Goal: Information Seeking & Learning: Find specific fact

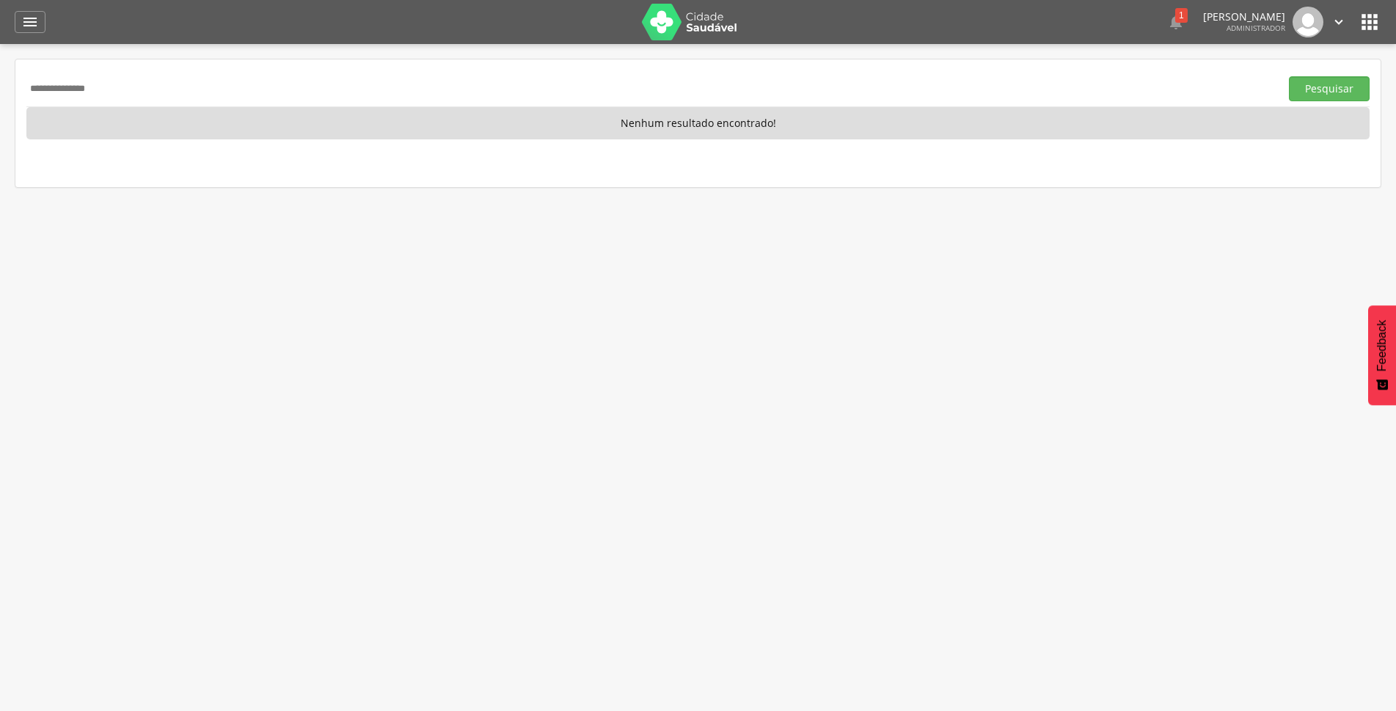
drag, startPoint x: 0, startPoint y: 0, endPoint x: 3, endPoint y: 103, distance: 103.5
click at [3, 103] on div " Supervisão  Distritos  Ubs adicionar ubs  Coordenador: - São João do Tigre…" at bounding box center [698, 399] width 1396 height 711
click at [1335, 89] on button "Pesquisar" at bounding box center [1329, 88] width 81 height 25
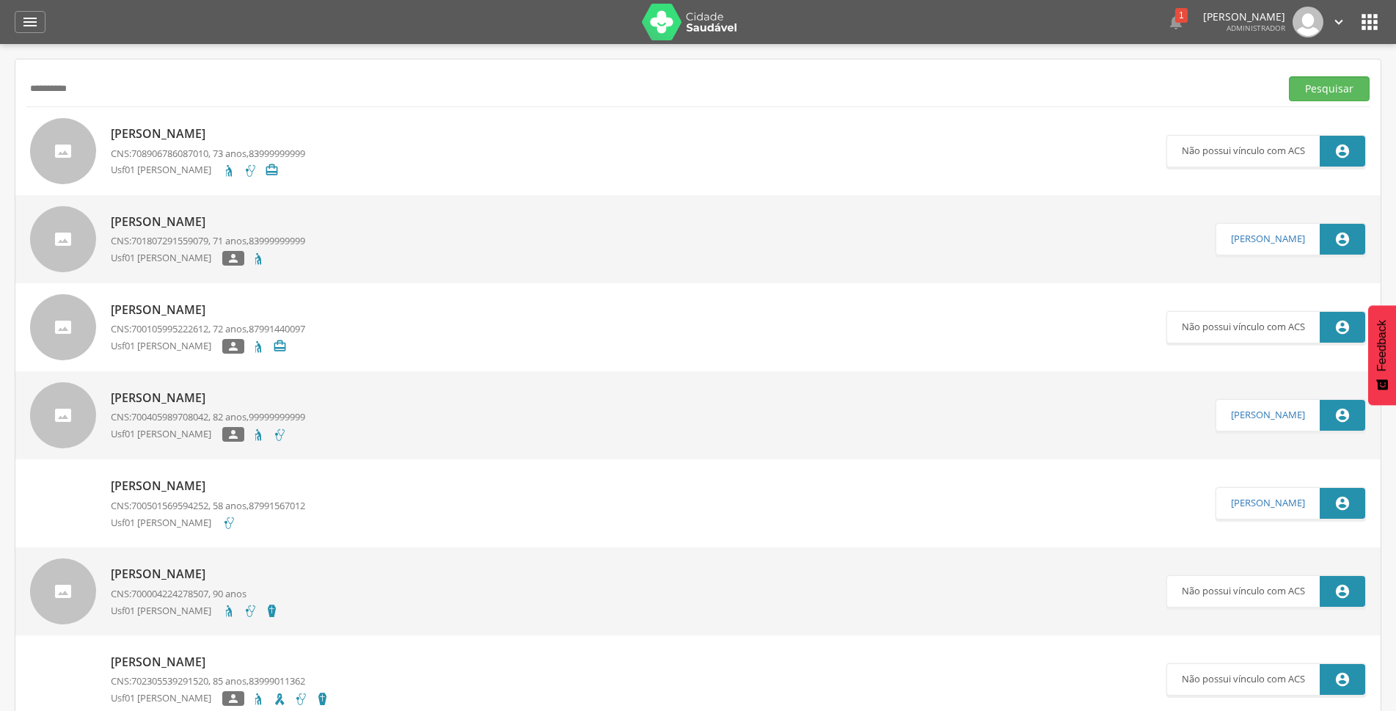
click at [249, 83] on input "**********" at bounding box center [650, 88] width 1248 height 25
type input "**********"
click at [1289, 76] on button "Pesquisar" at bounding box center [1329, 88] width 81 height 25
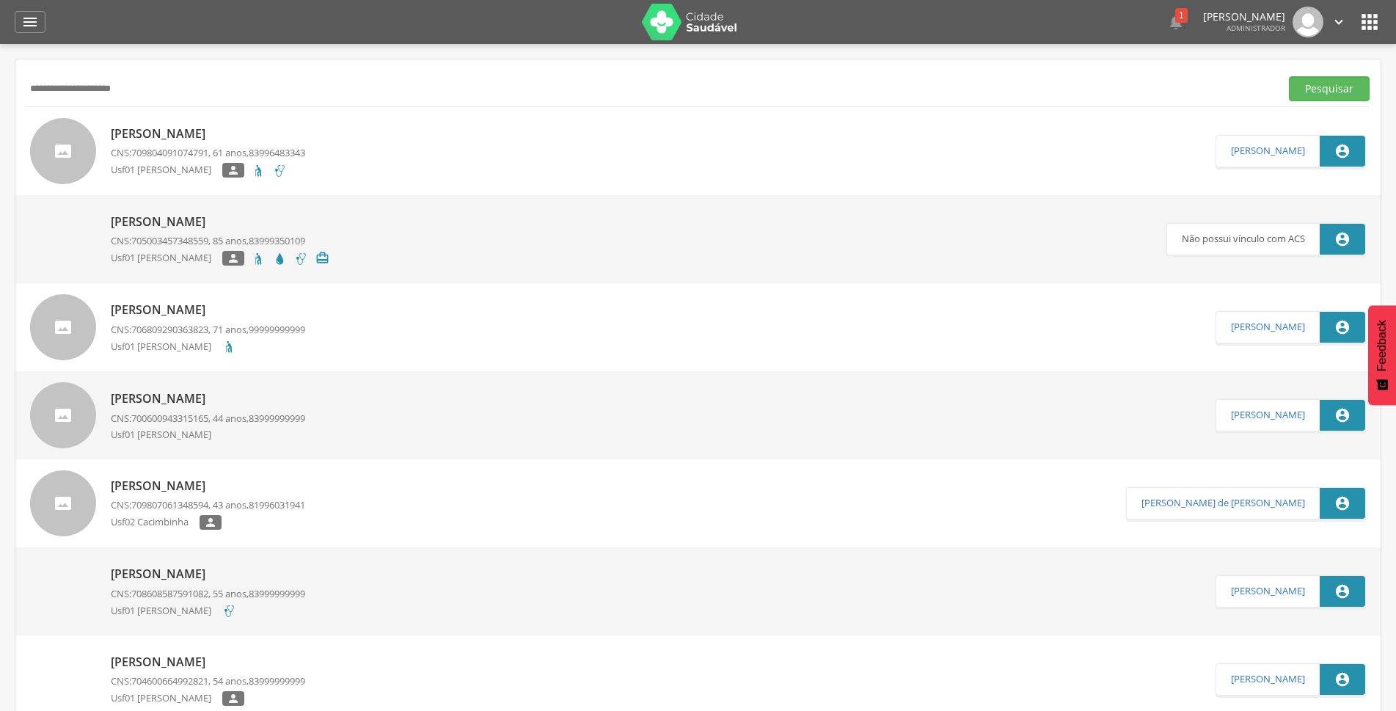
click at [235, 131] on p "[PERSON_NAME]" at bounding box center [208, 133] width 194 height 17
type input "**********"
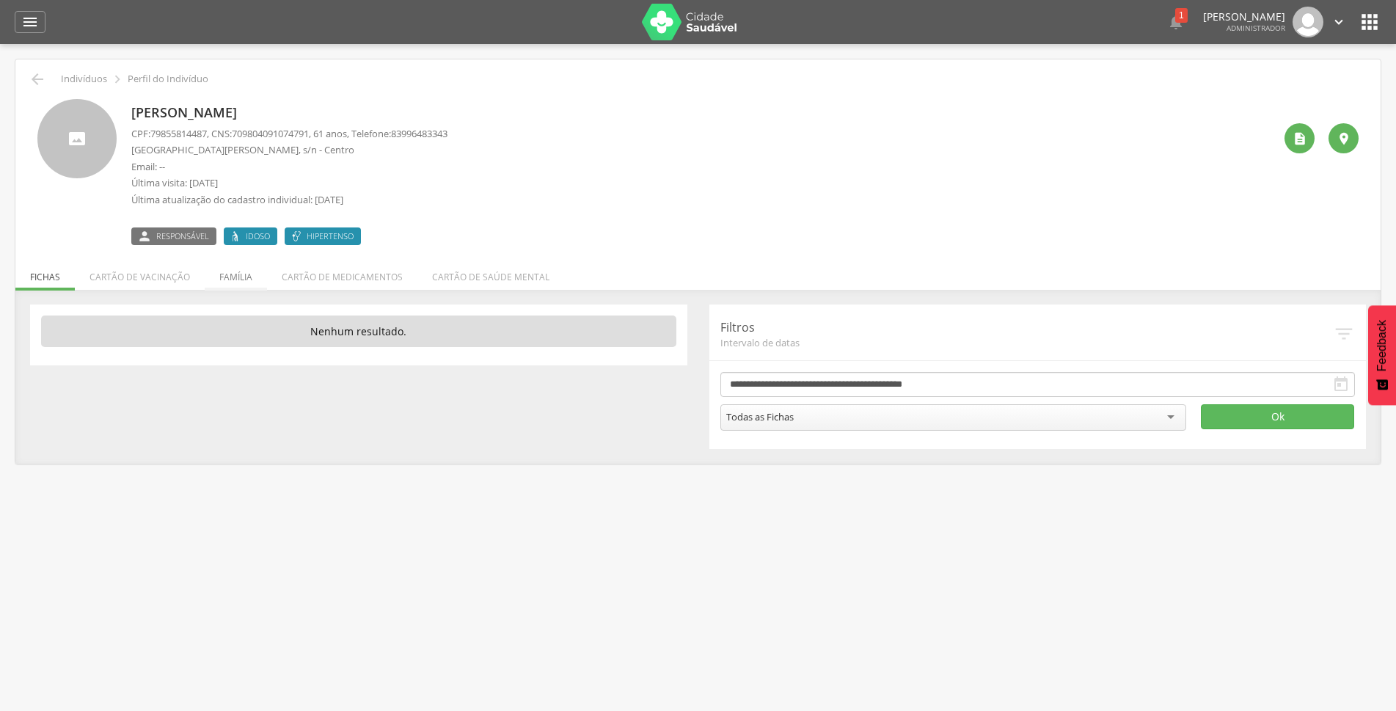
click at [236, 275] on li "Família" at bounding box center [236, 273] width 62 height 34
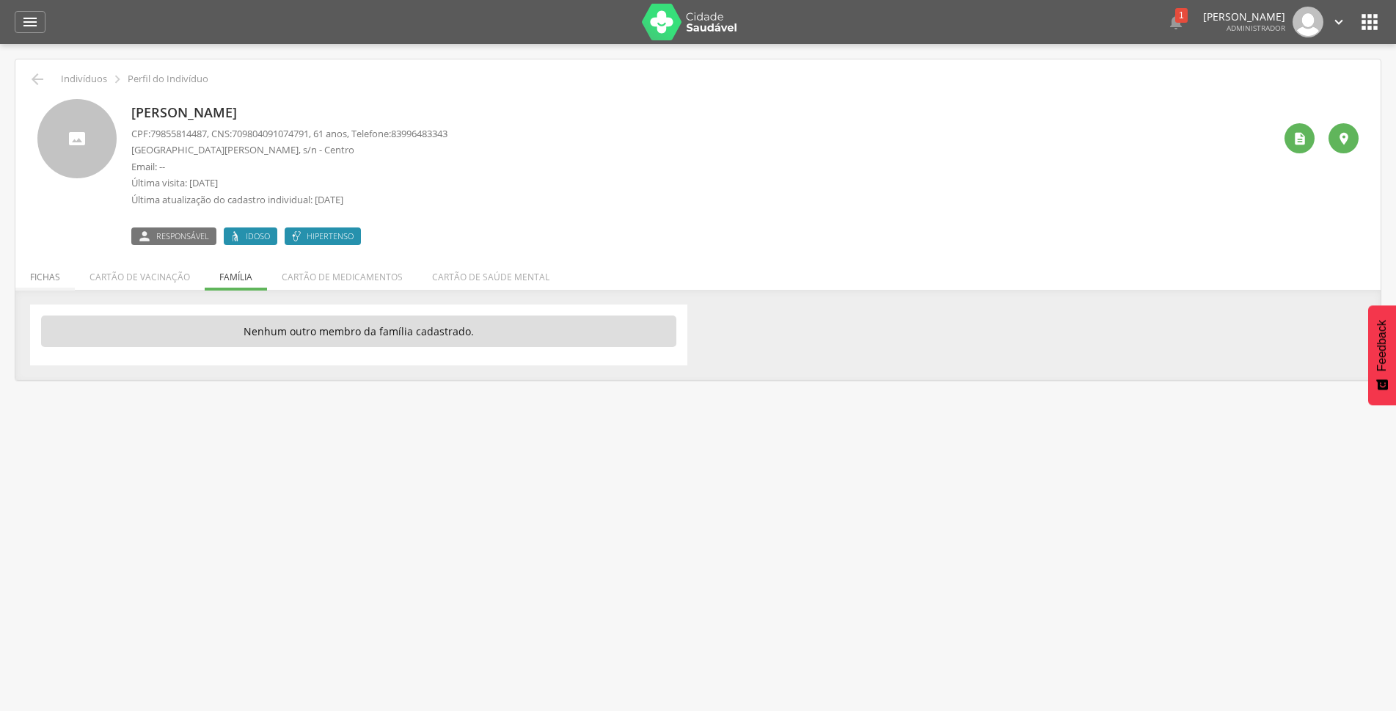
click at [44, 279] on li "Fichas" at bounding box center [44, 273] width 59 height 34
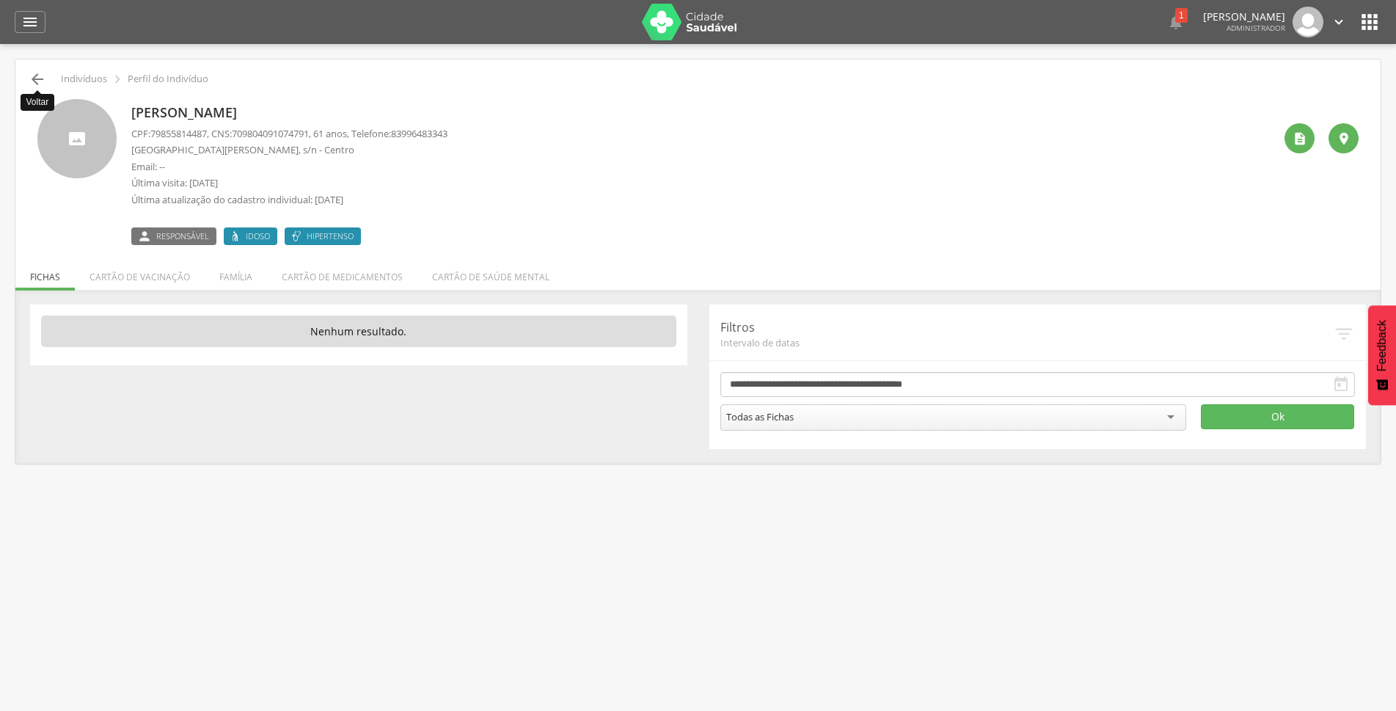
click at [39, 87] on icon "" at bounding box center [38, 79] width 18 height 18
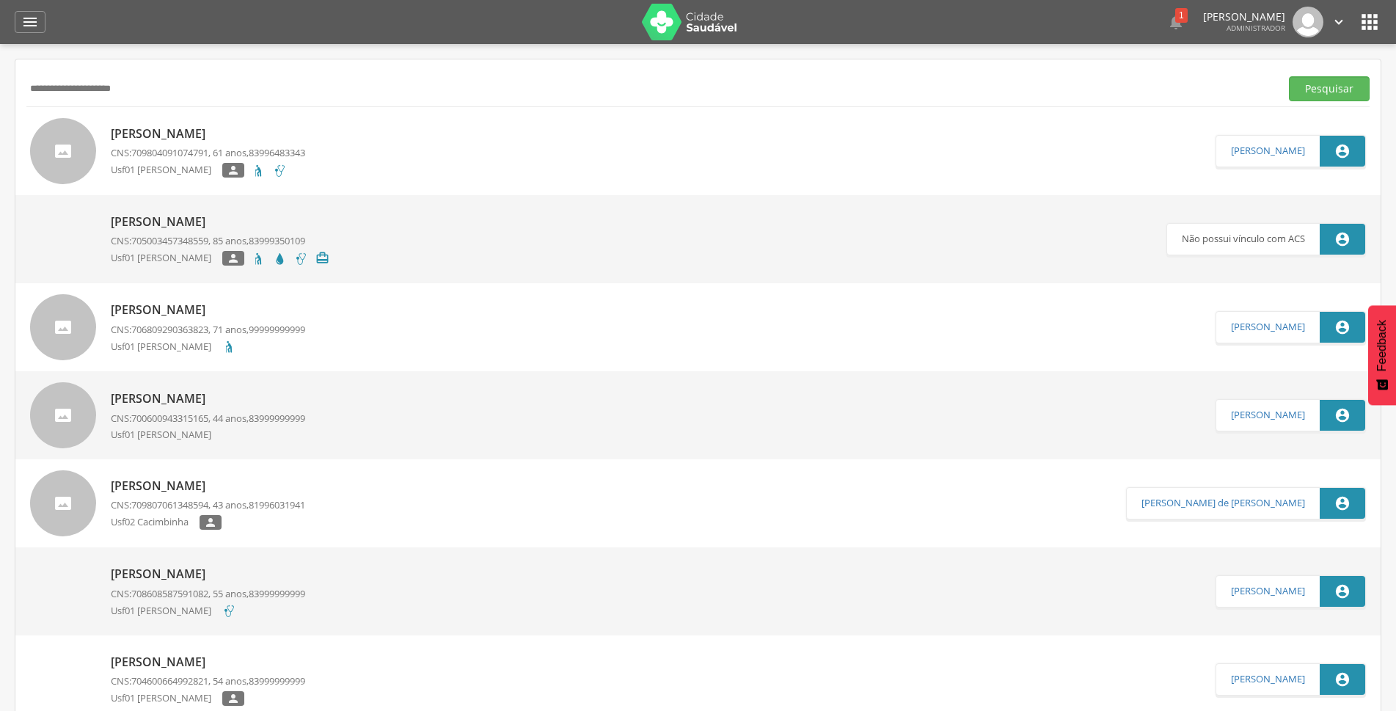
drag, startPoint x: 154, startPoint y: 89, endPoint x: 0, endPoint y: 110, distance: 155.4
click at [0, 110] on div " Supervisão  Distritos  Ubs adicionar ubs  Coordenador: - São João do Tigre…" at bounding box center [698, 399] width 1396 height 711
click at [1333, 89] on button "Pesquisar" at bounding box center [1329, 88] width 81 height 25
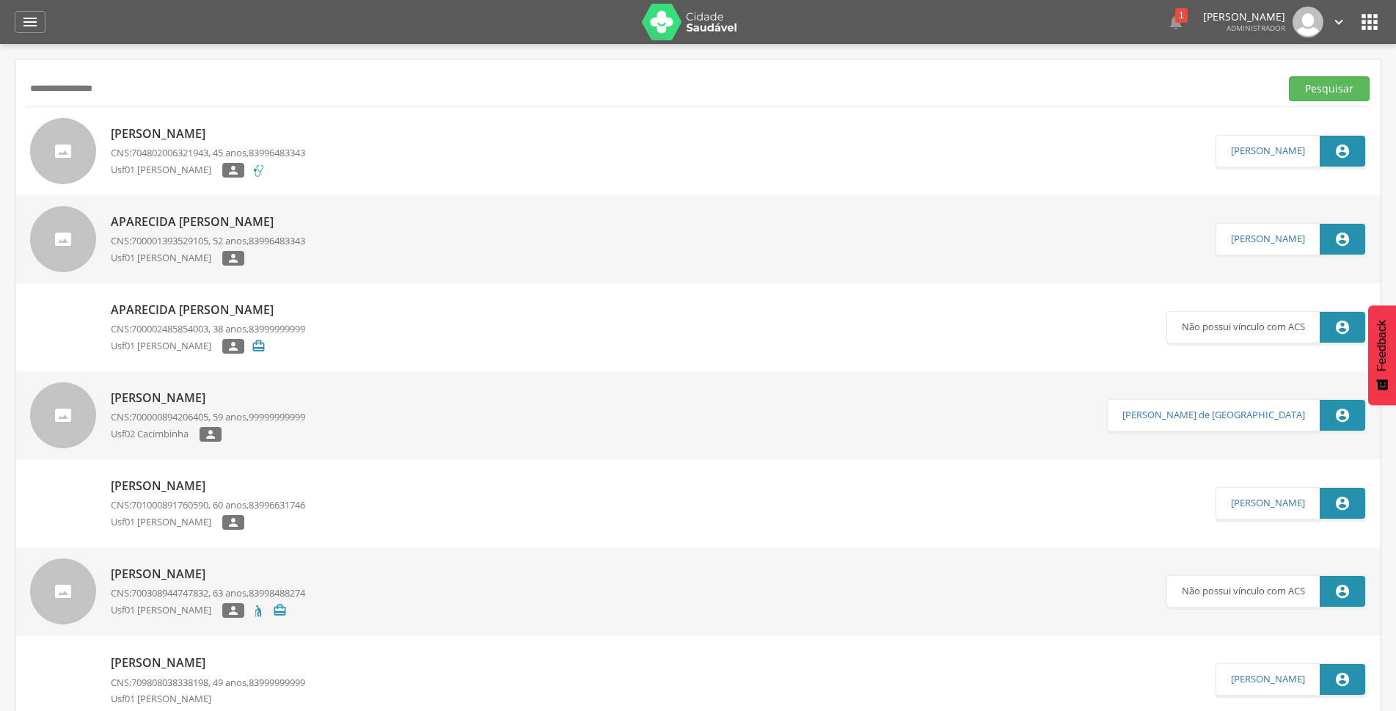
drag, startPoint x: 211, startPoint y: 78, endPoint x: 18, endPoint y: 94, distance: 193.5
type input "**********"
click at [1289, 76] on button "Pesquisar" at bounding box center [1329, 88] width 81 height 25
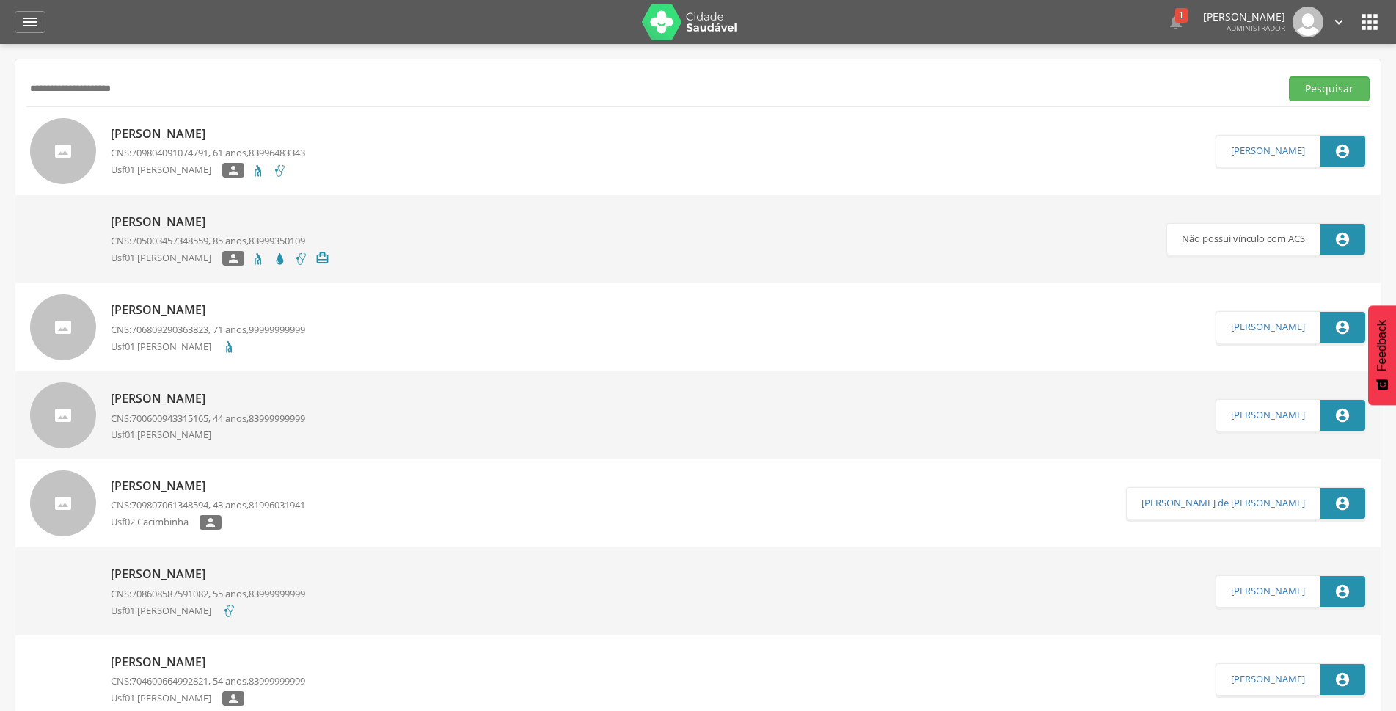
click at [186, 118] on div "[PERSON_NAME] CNS: 709804091074791 , 61 anos, 83996483343 Usf01 [PERSON_NAME] " at bounding box center [208, 151] width 194 height 66
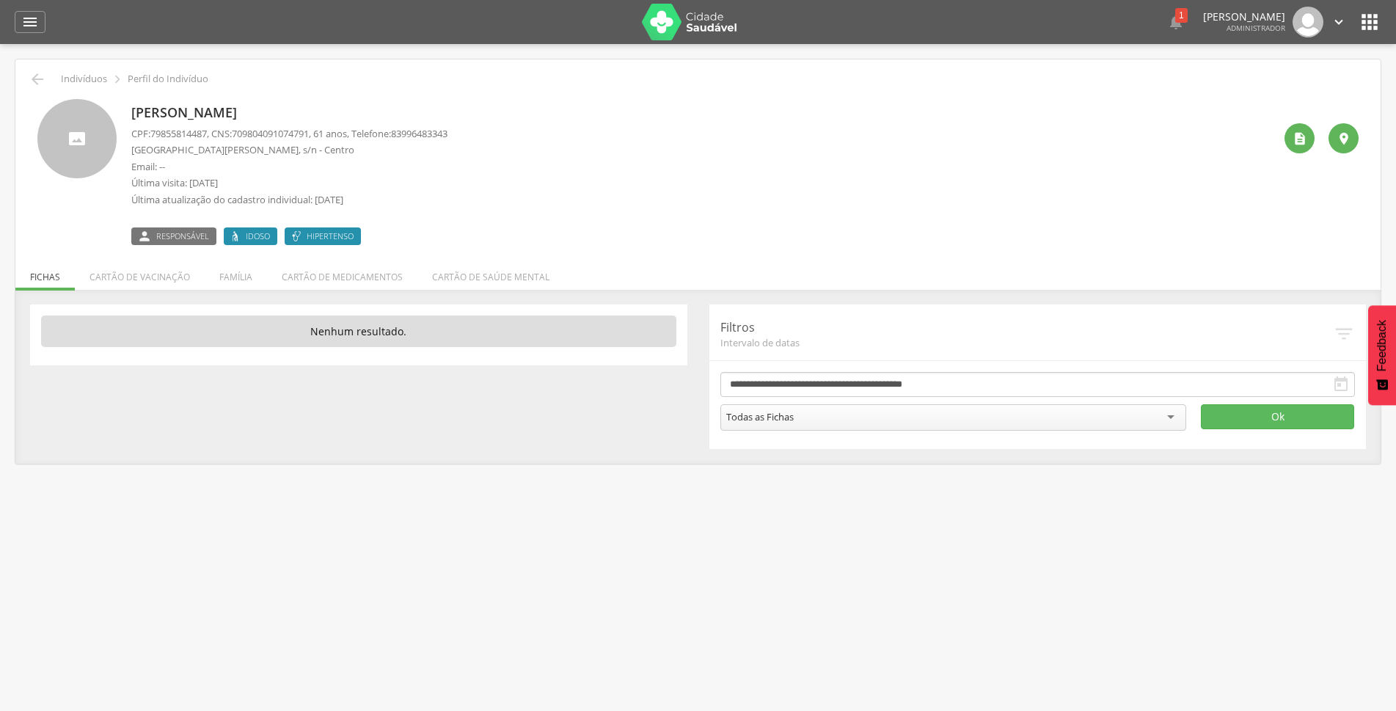
click at [222, 113] on p "[PERSON_NAME]" at bounding box center [289, 112] width 316 height 19
click at [1301, 142] on icon "" at bounding box center [1299, 138] width 15 height 15
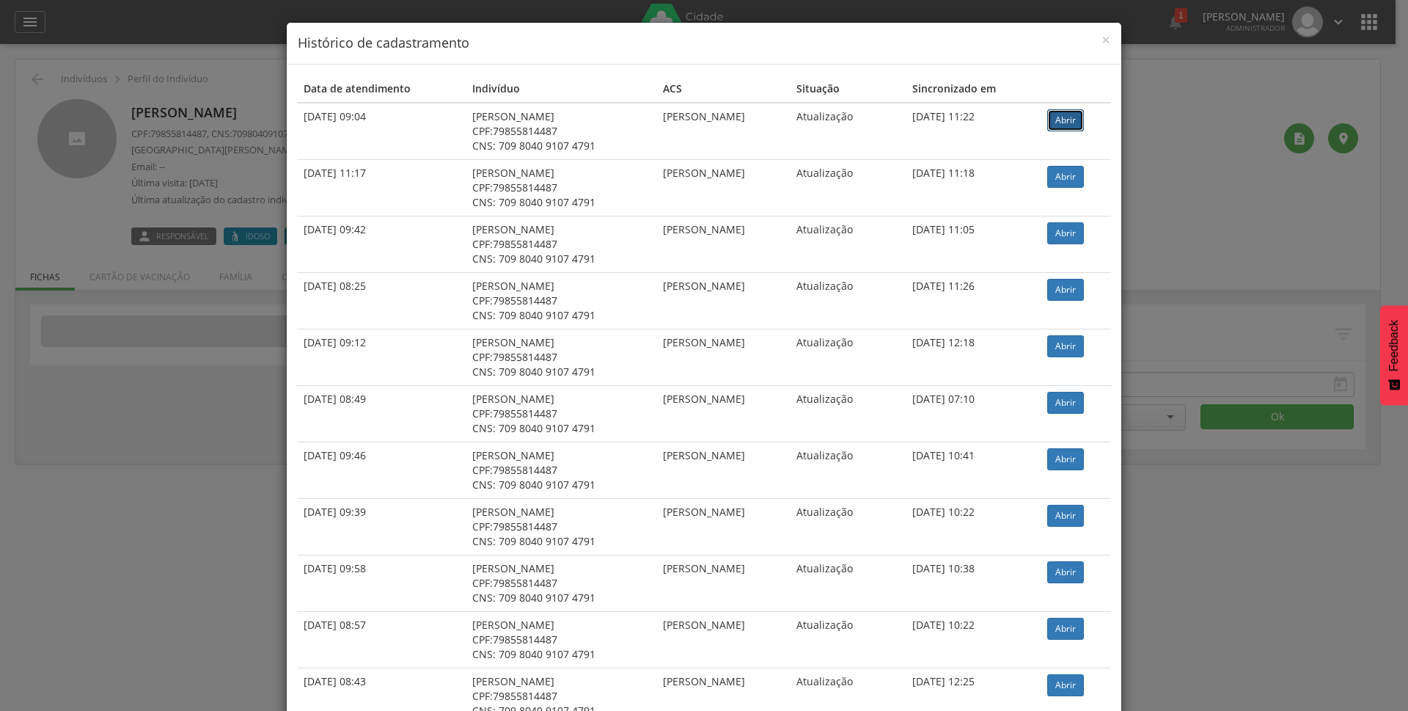
click at [1061, 117] on link "Abrir" at bounding box center [1065, 120] width 37 height 22
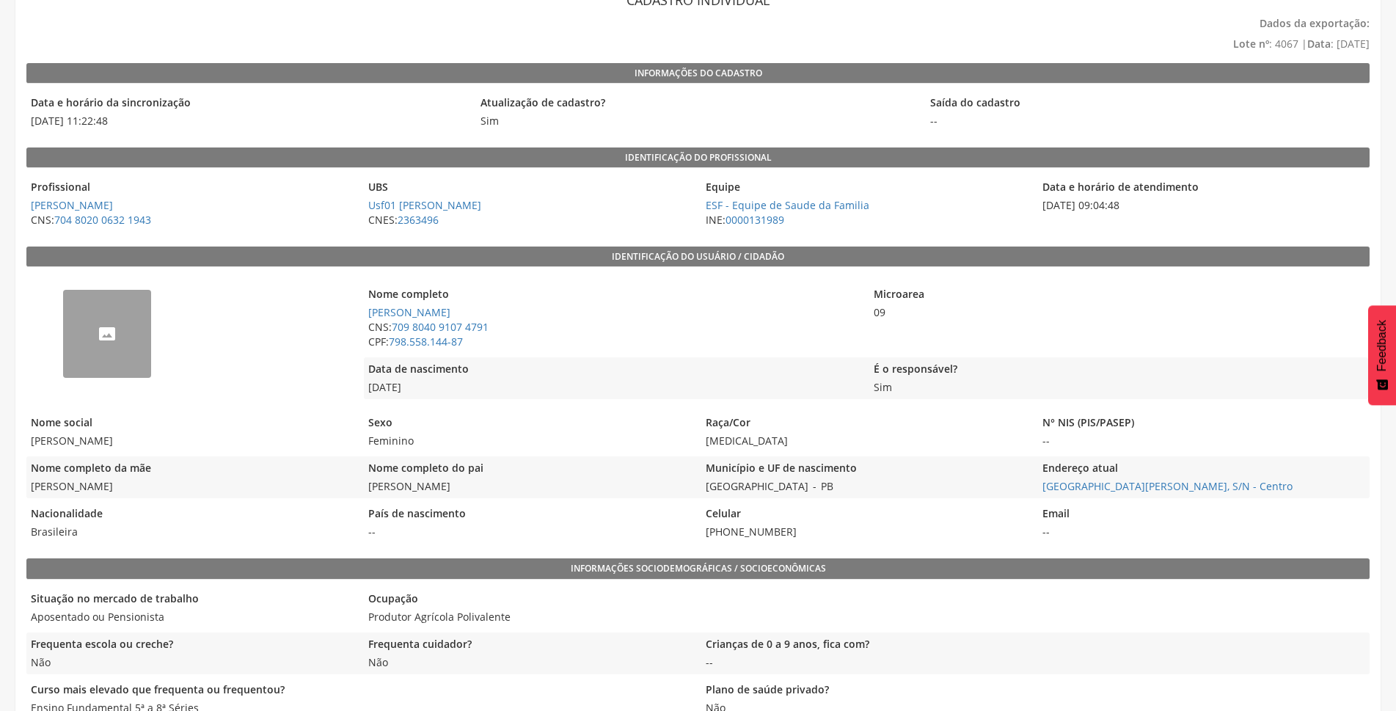
scroll to position [73, 0]
